Goal: Navigation & Orientation: Find specific page/section

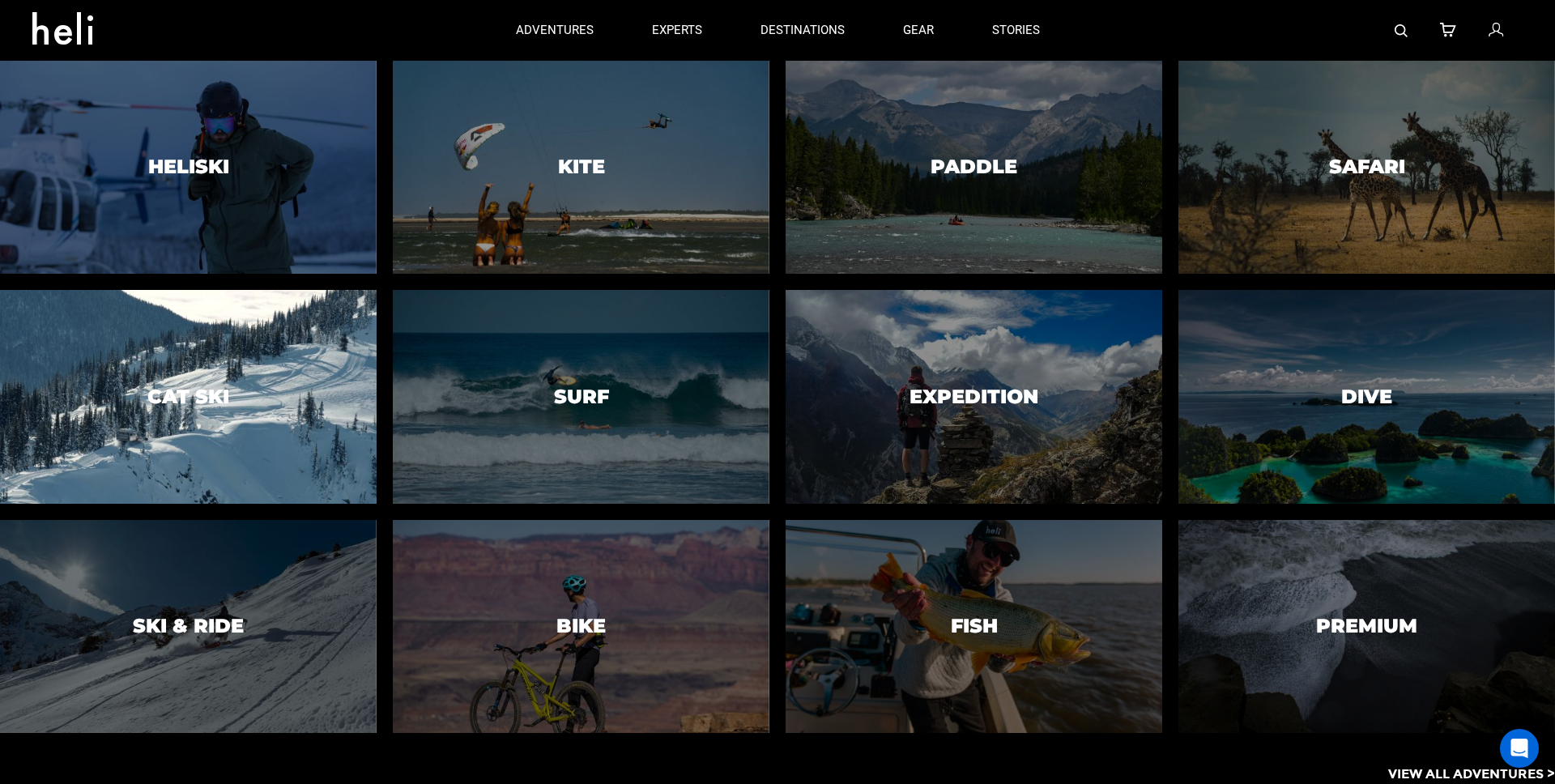
click at [276, 385] on div at bounding box center [188, 397] width 384 height 218
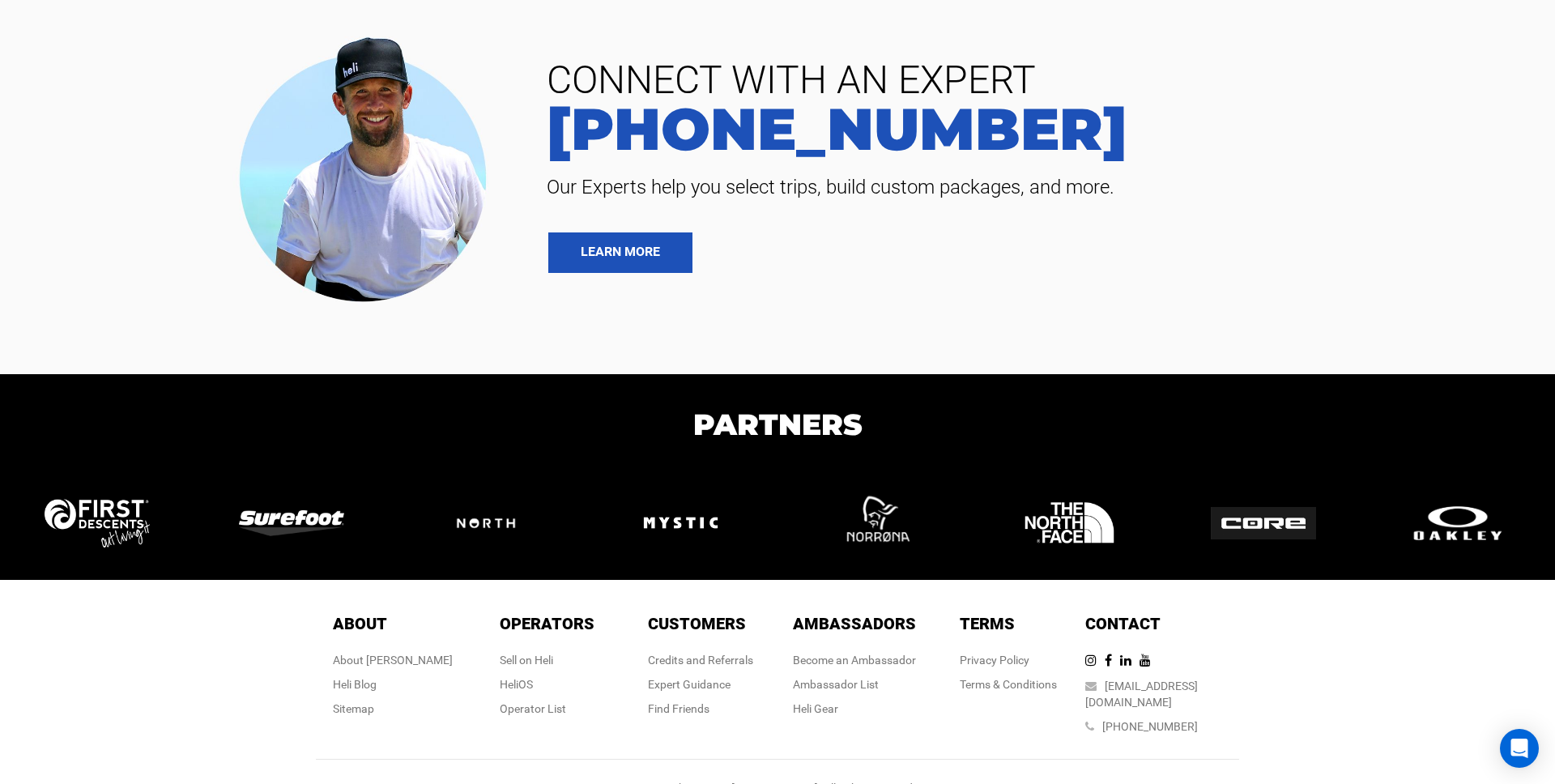
scroll to position [7297, 0]
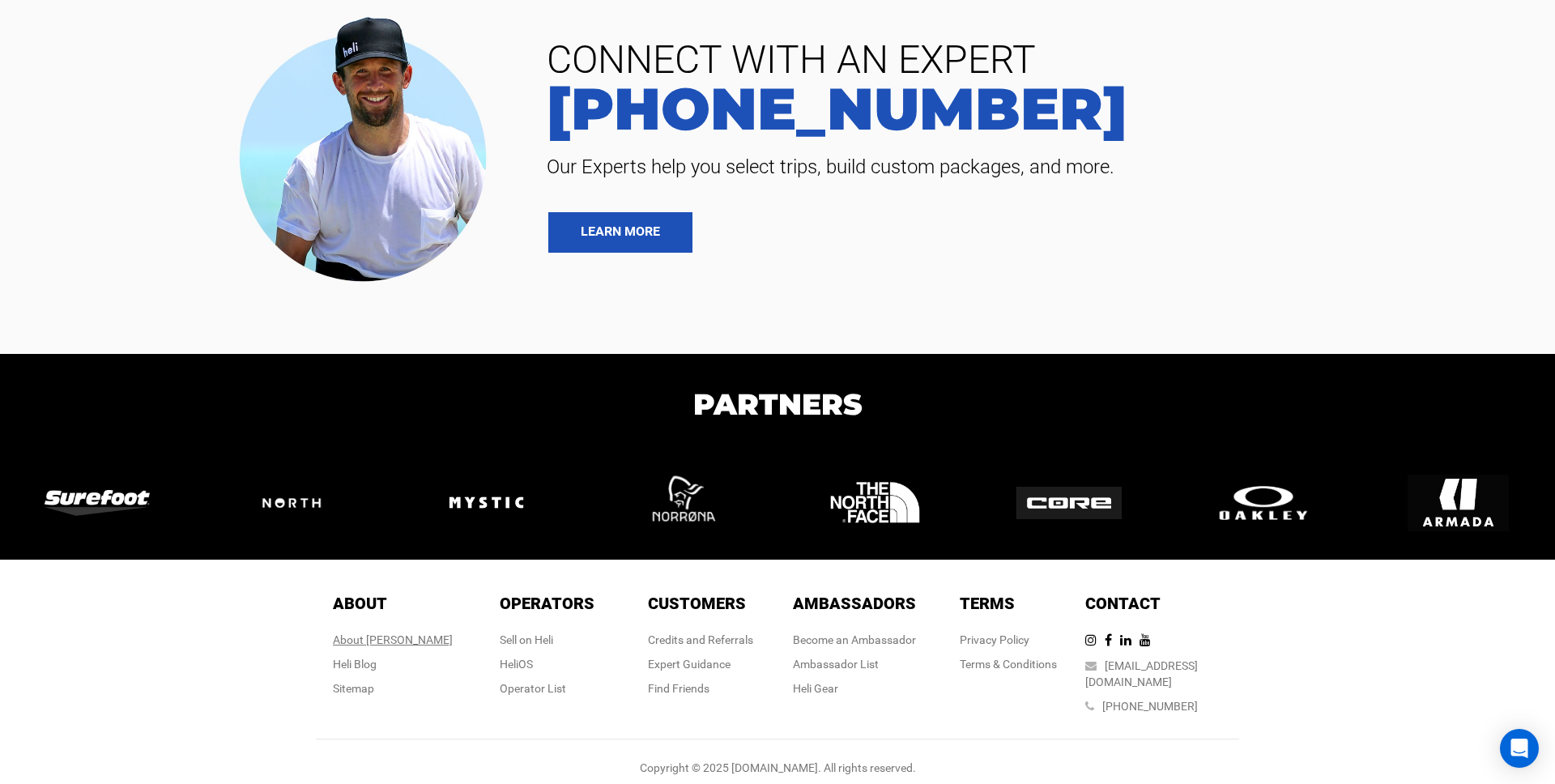
click at [384, 642] on div "About [PERSON_NAME]" at bounding box center [392, 640] width 120 height 17
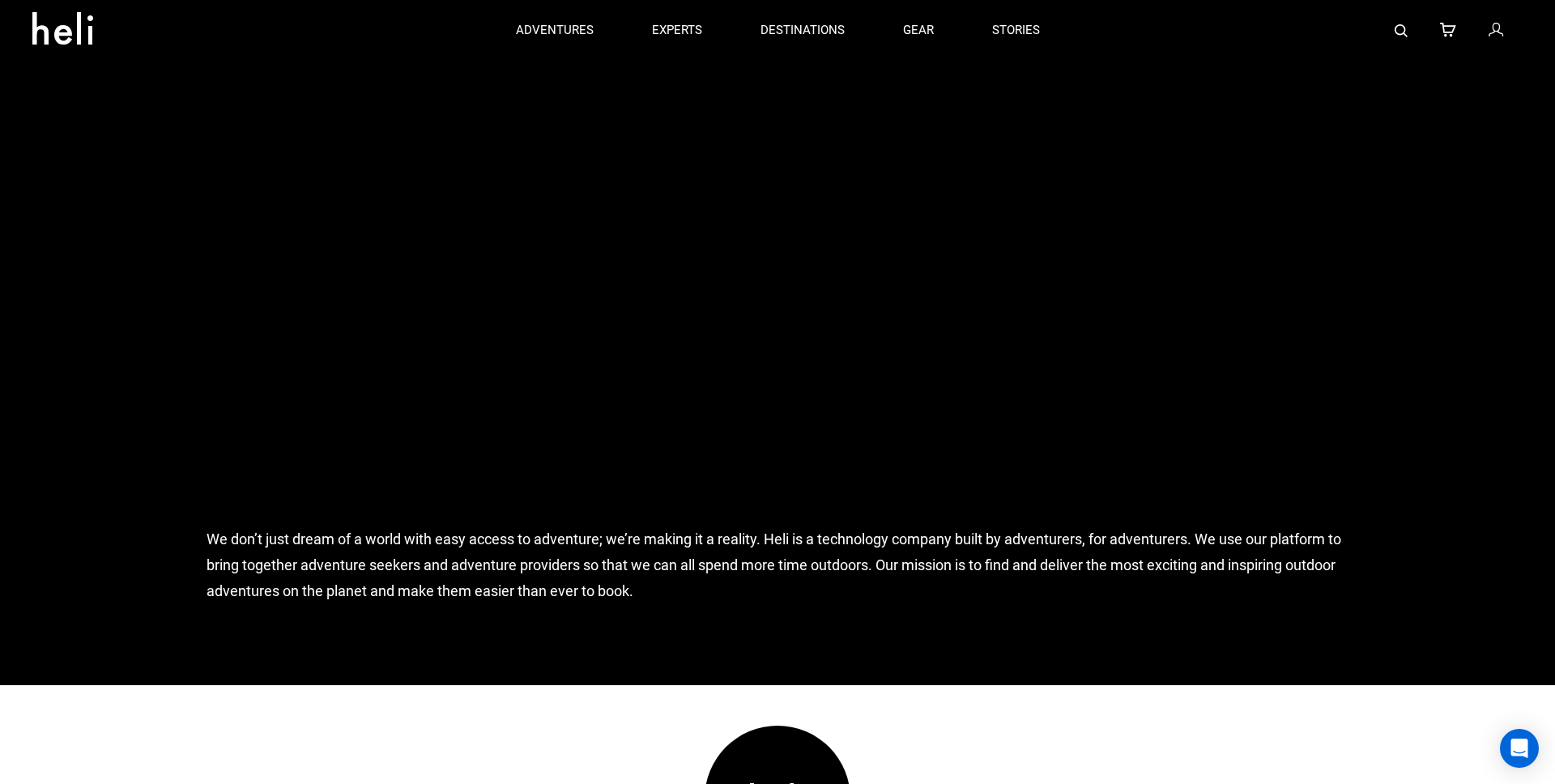
scroll to position [1031, 0]
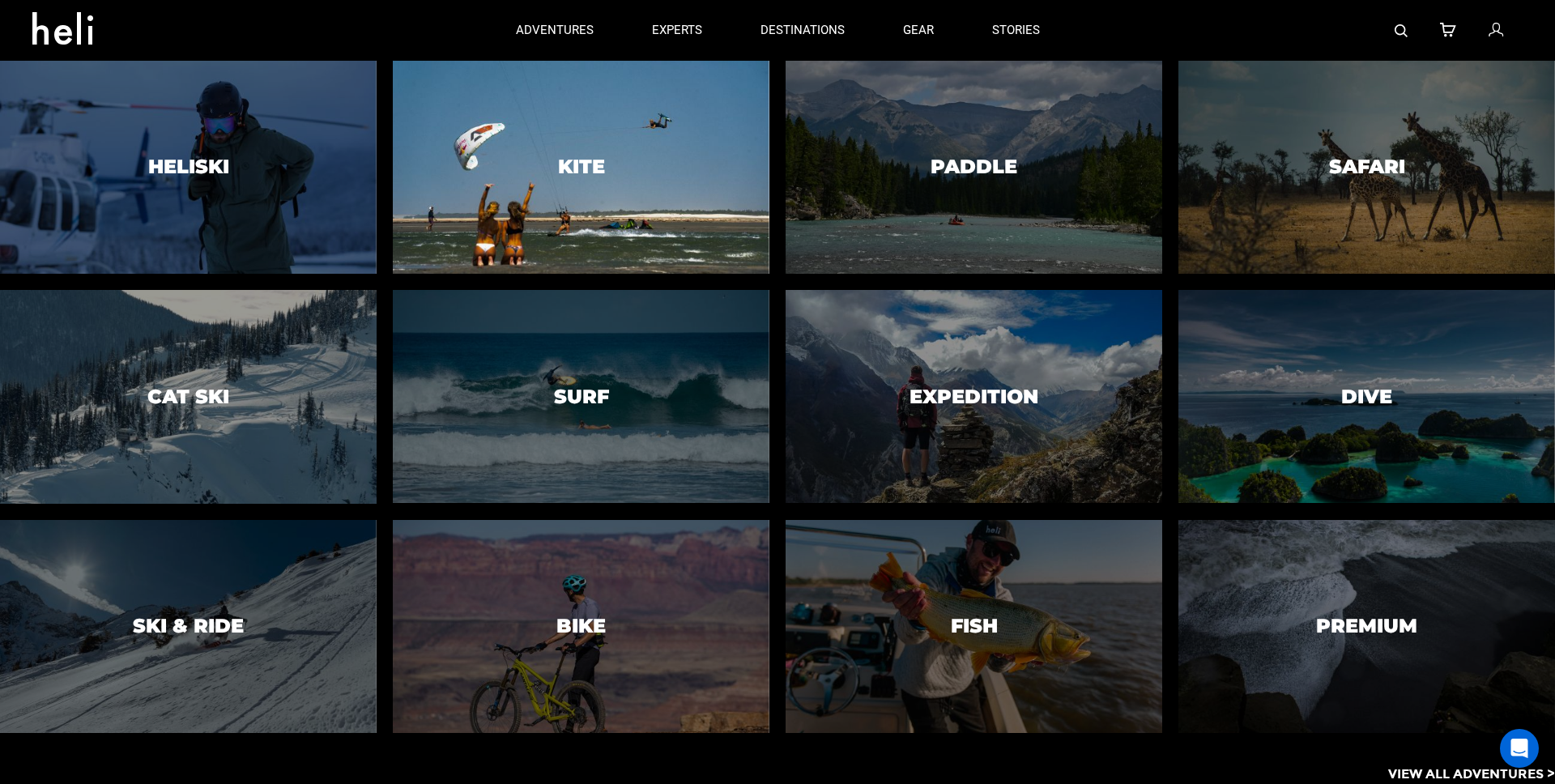
click at [588, 168] on h3 "Kite" at bounding box center [581, 166] width 47 height 21
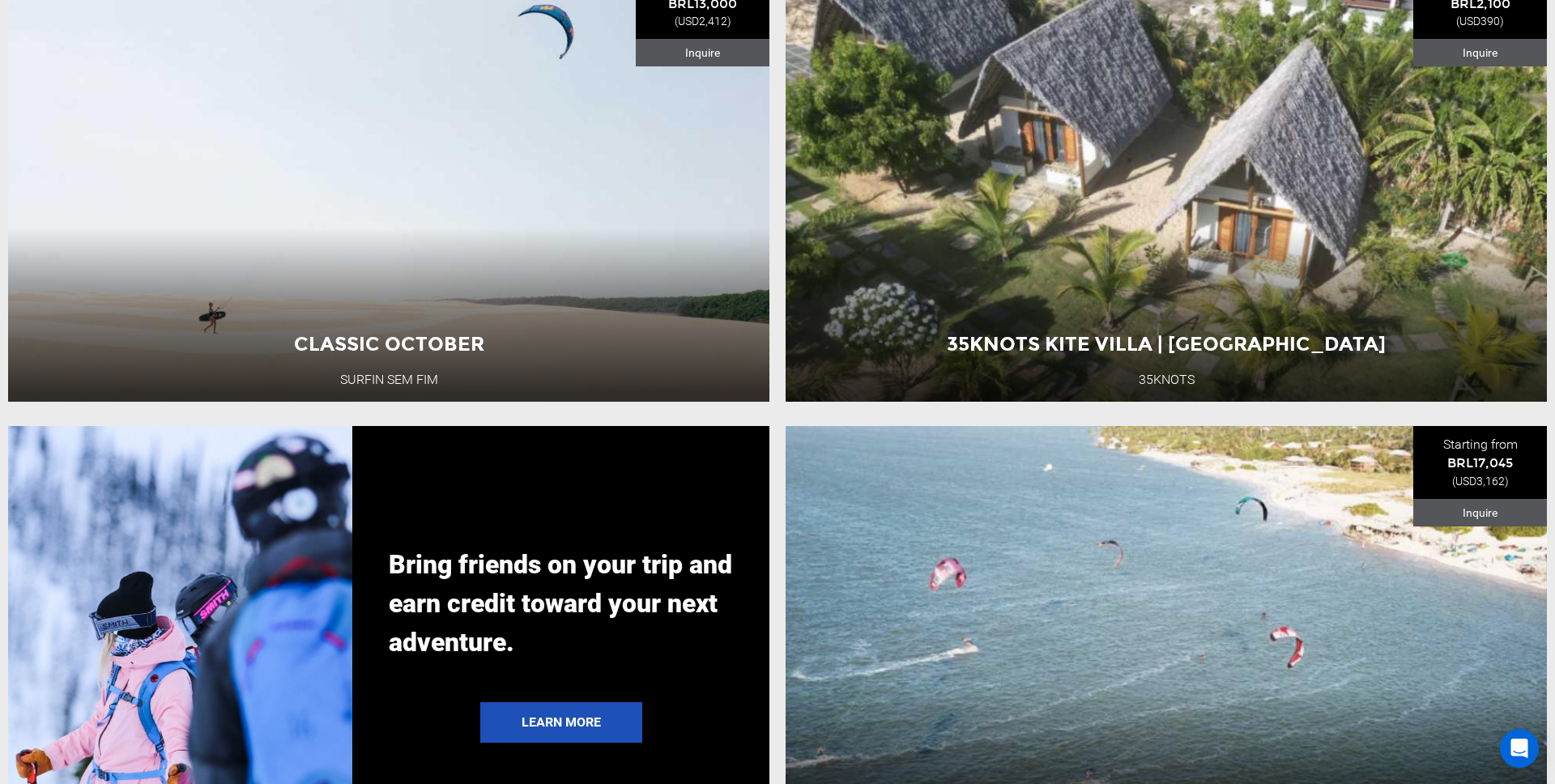
scroll to position [3621, 0]
